Goal: Information Seeking & Learning: Learn about a topic

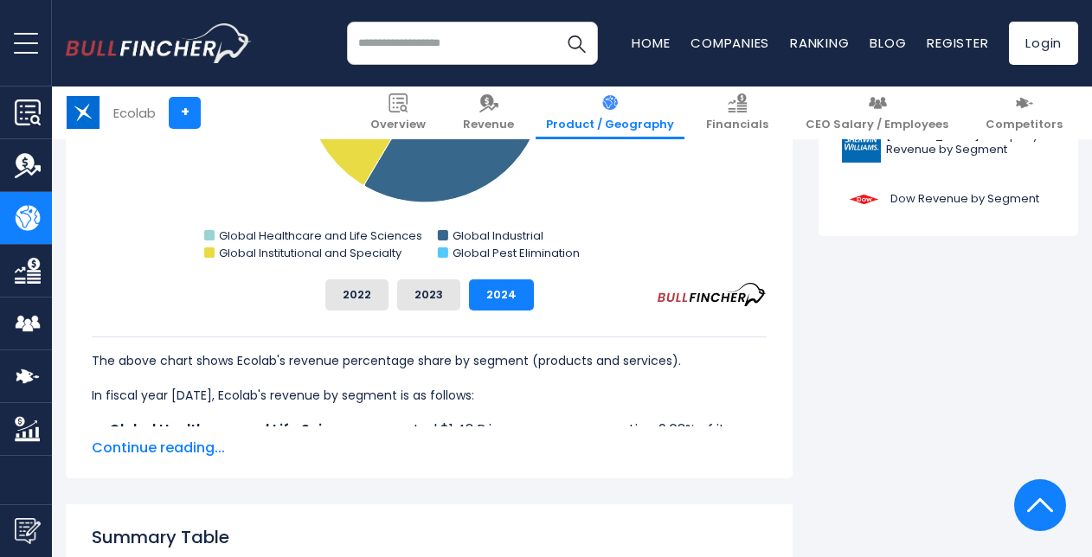
scroll to position [709, 0]
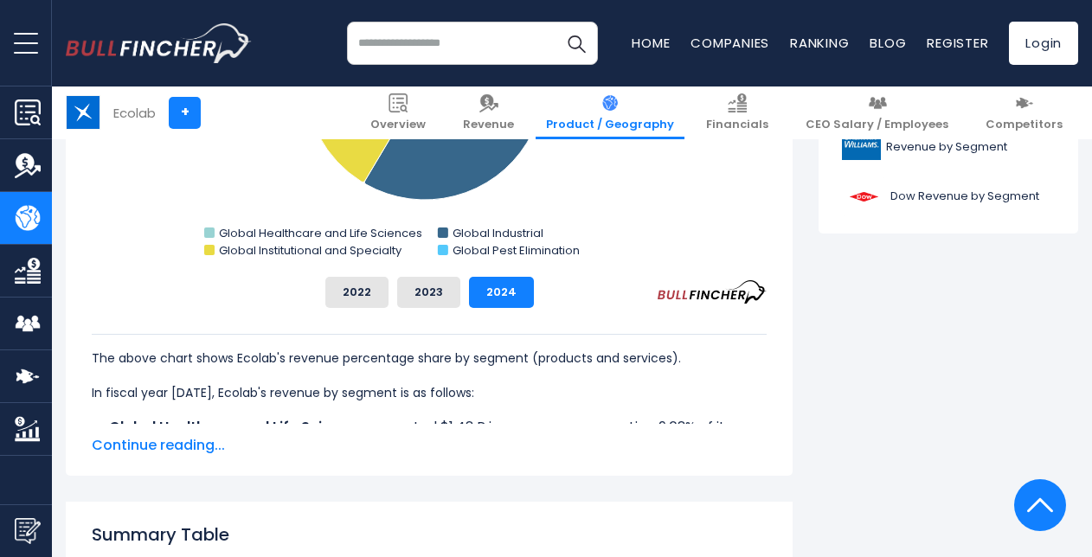
click at [178, 444] on span "Continue reading..." at bounding box center [429, 445] width 675 height 21
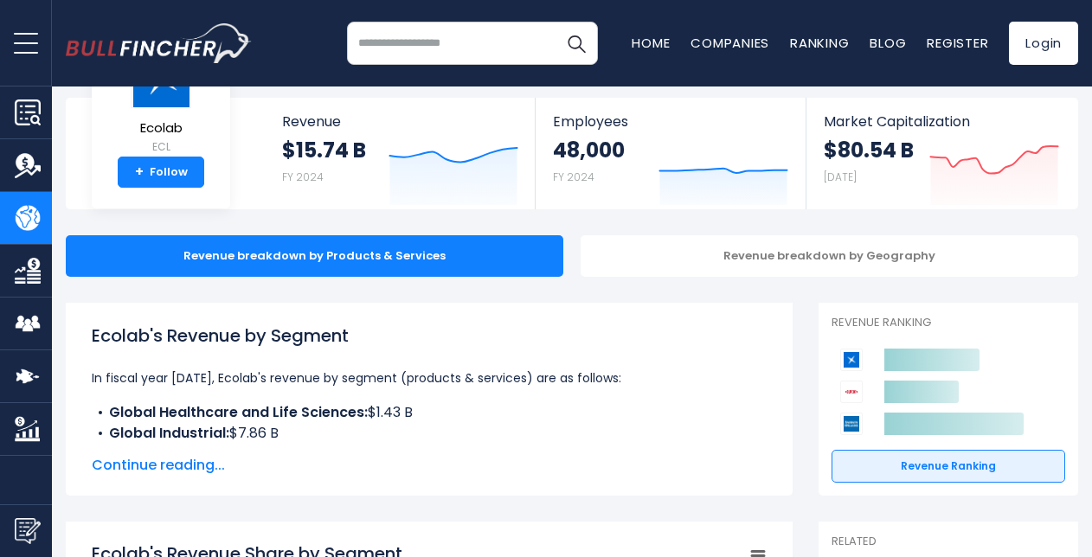
scroll to position [0, 0]
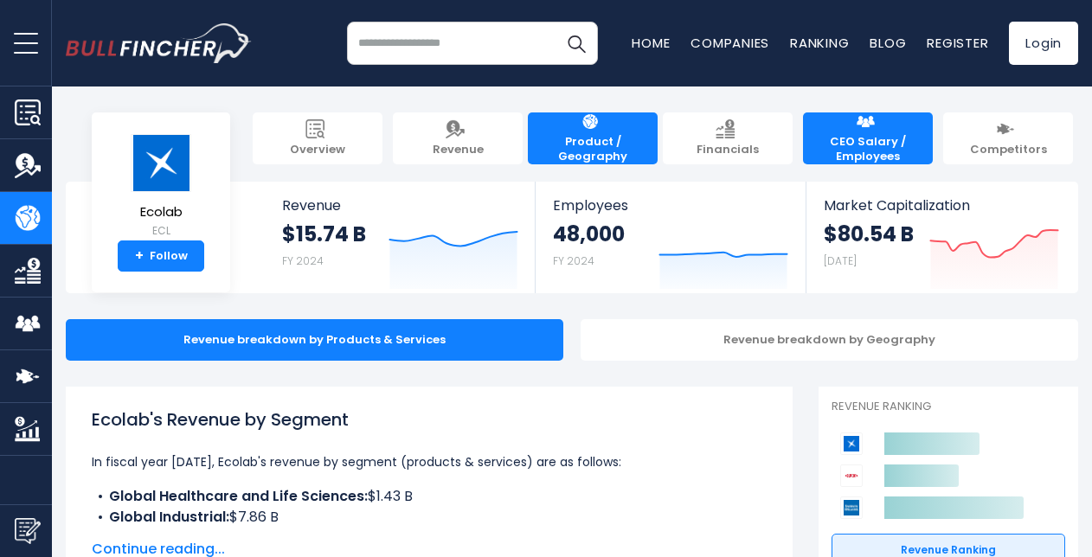
click at [872, 130] on img at bounding box center [865, 122] width 19 height 19
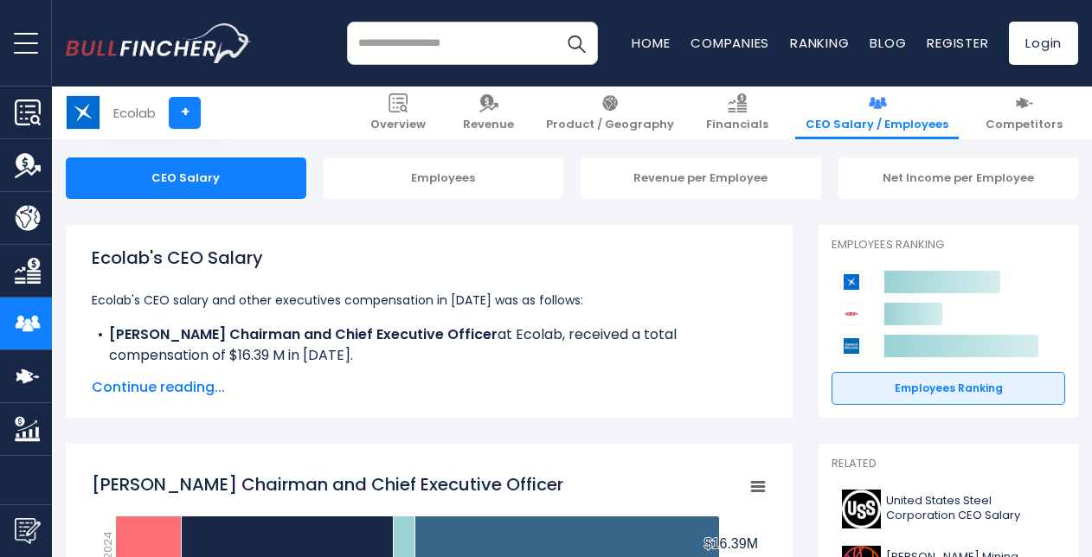
scroll to position [167, 0]
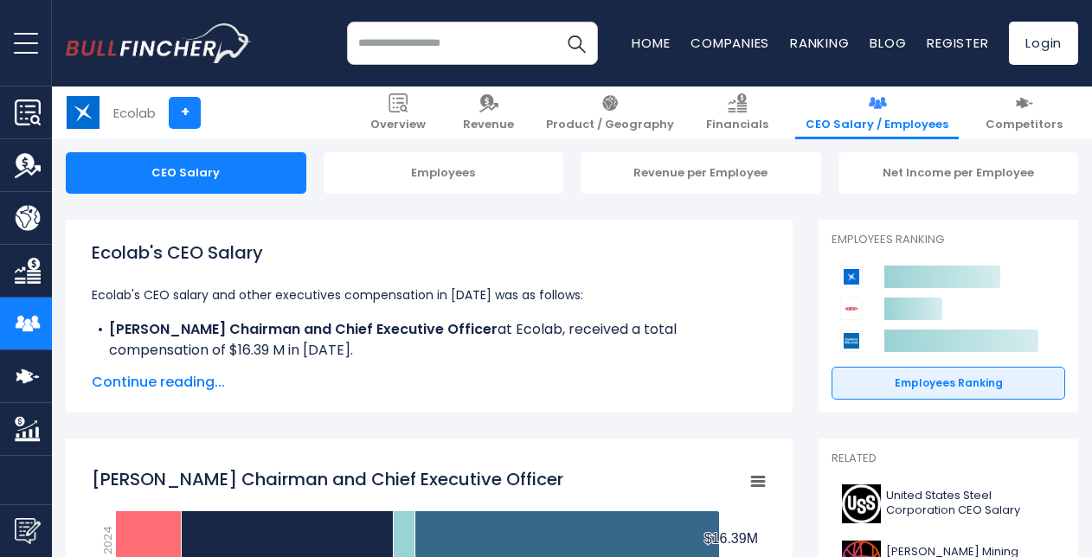
click at [174, 377] on span "Continue reading..." at bounding box center [429, 382] width 675 height 21
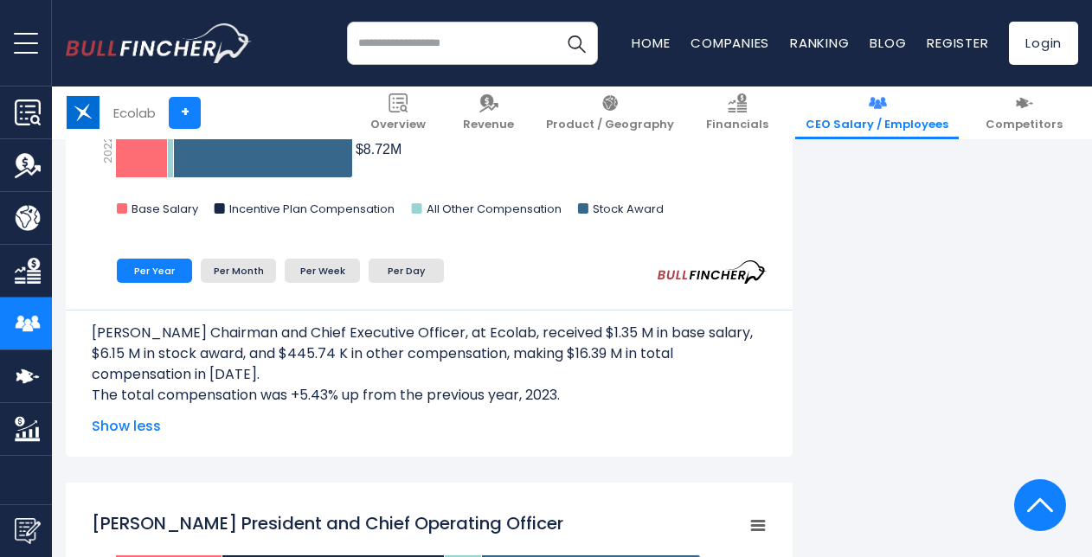
scroll to position [878, 0]
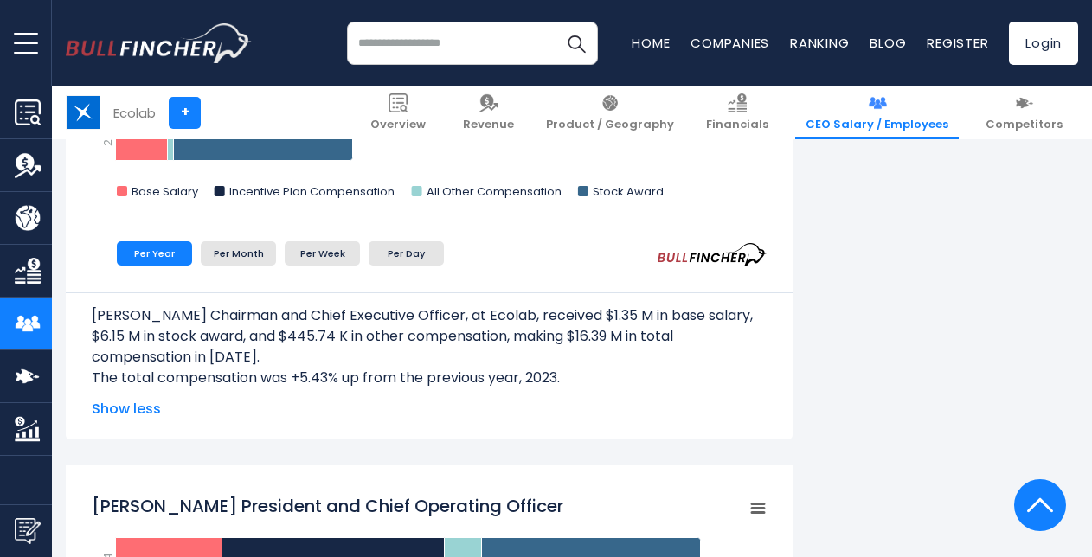
click at [412, 45] on input "search" at bounding box center [472, 43] width 251 height 43
type input "**********"
click at [555, 22] on button "Search" at bounding box center [576, 43] width 43 height 43
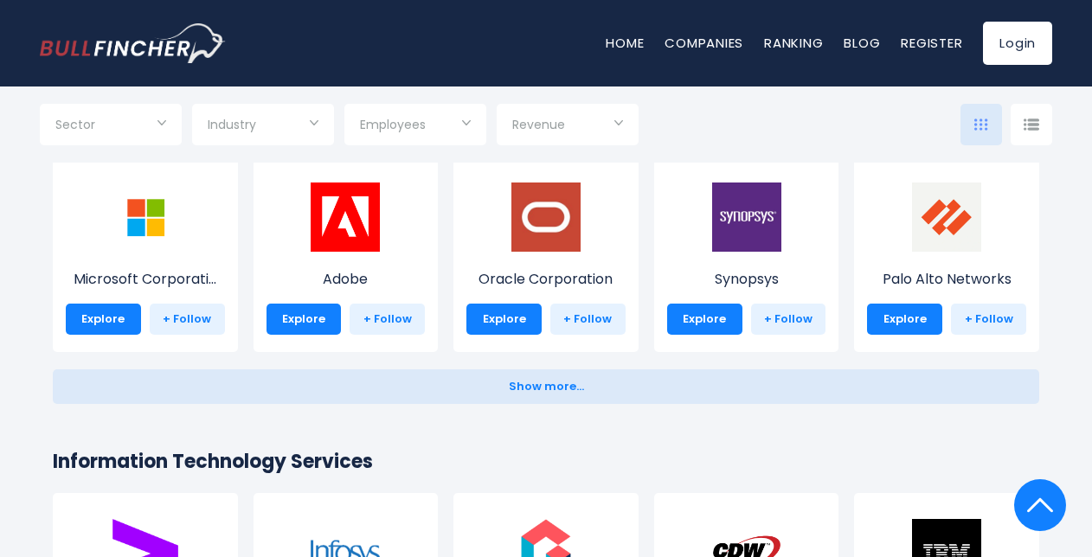
scroll to position [1551, 0]
